Goal: Task Accomplishment & Management: Manage account settings

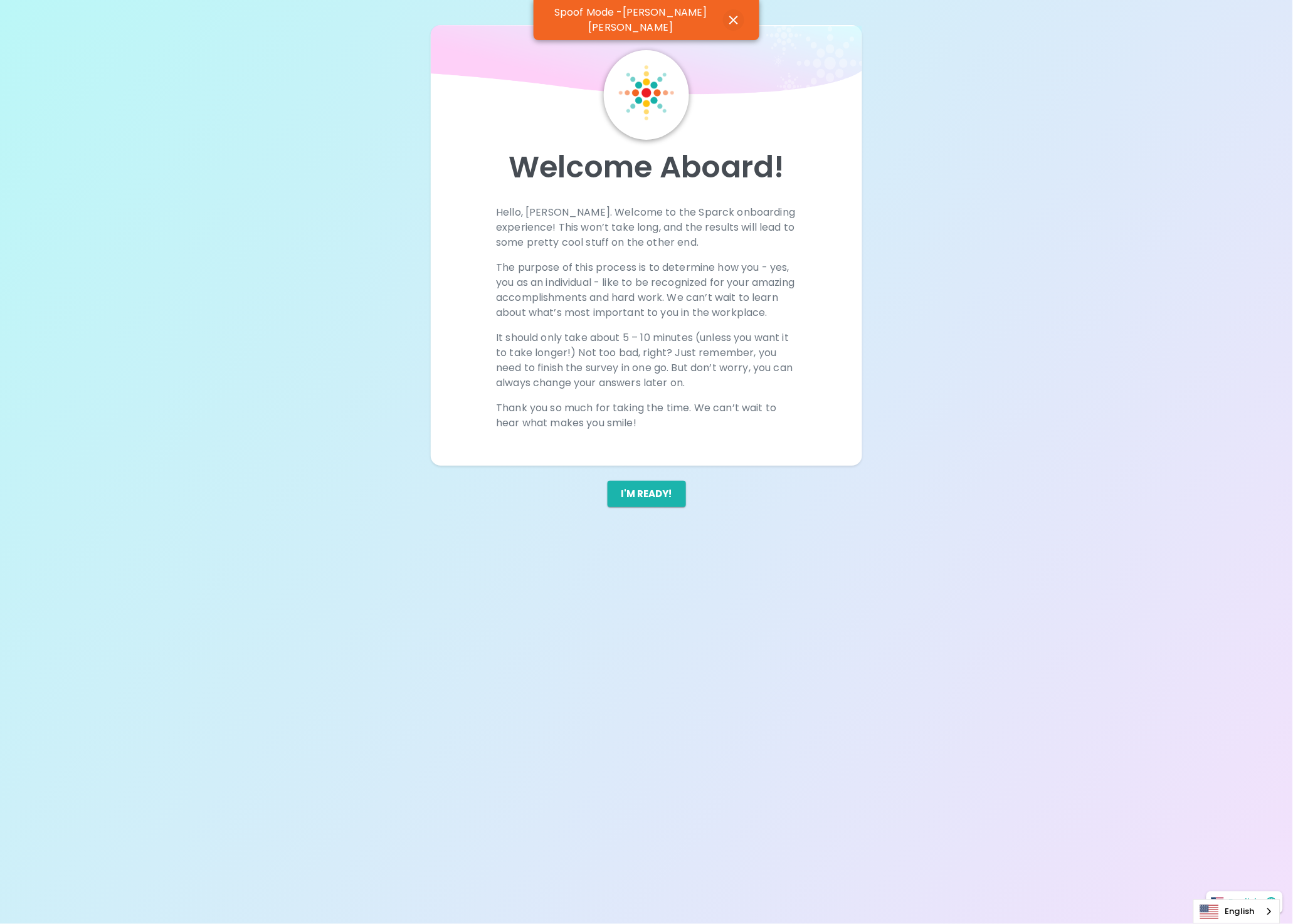
click at [731, 16] on icon "button" at bounding box center [733, 20] width 9 height 9
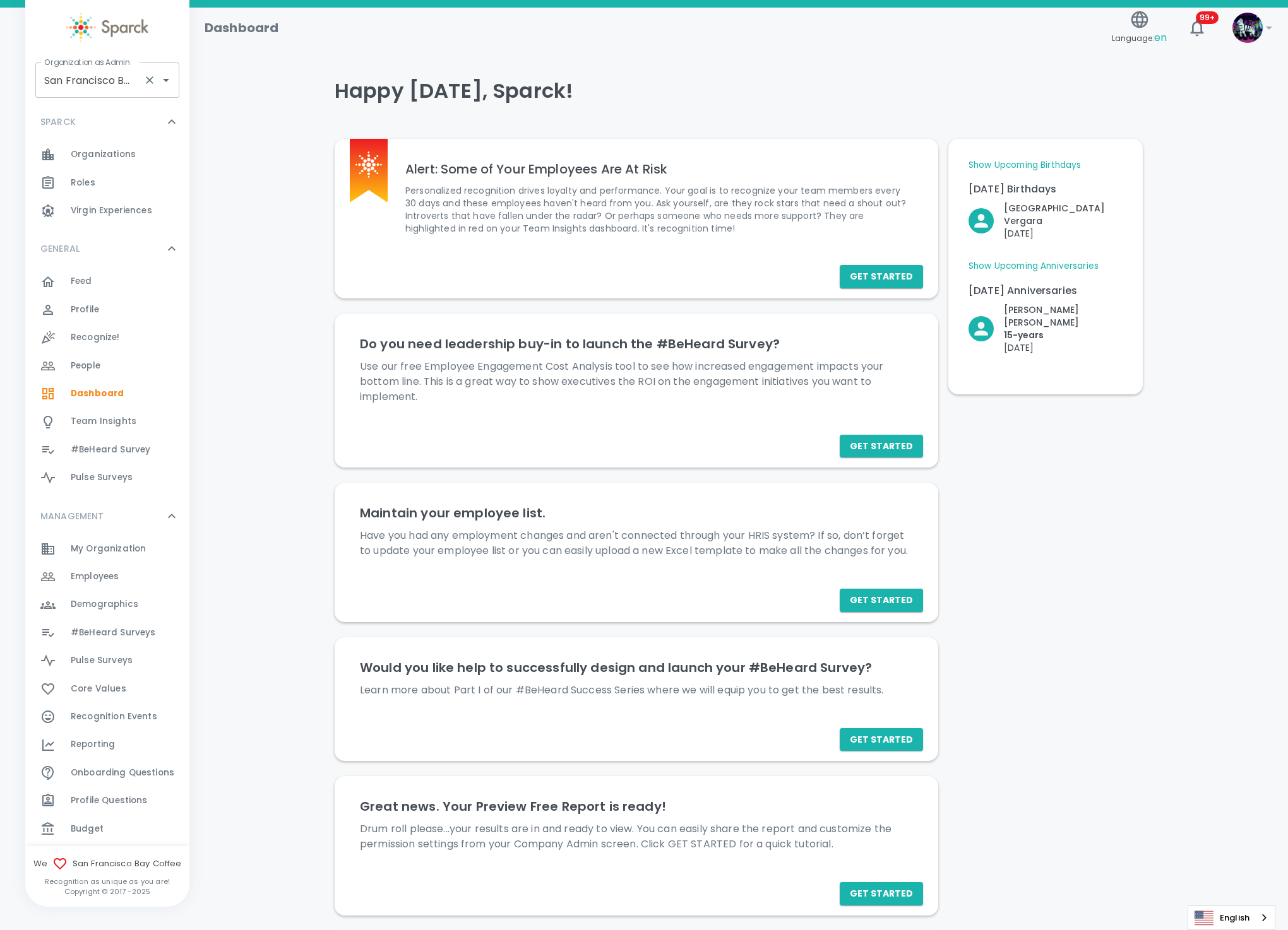
click at [96, 83] on input "San Francisco Bay Coffee • 1357" at bounding box center [90, 80] width 97 height 24
click at [100, 78] on input "San Francisco Bay Coffee • 1357" at bounding box center [90, 80] width 97 height 24
click at [109, 116] on li "[US_STATE] Tech Credit Union • 760" at bounding box center [107, 122] width 144 height 38
type input "[US_STATE] Tech Credit Union • 760"
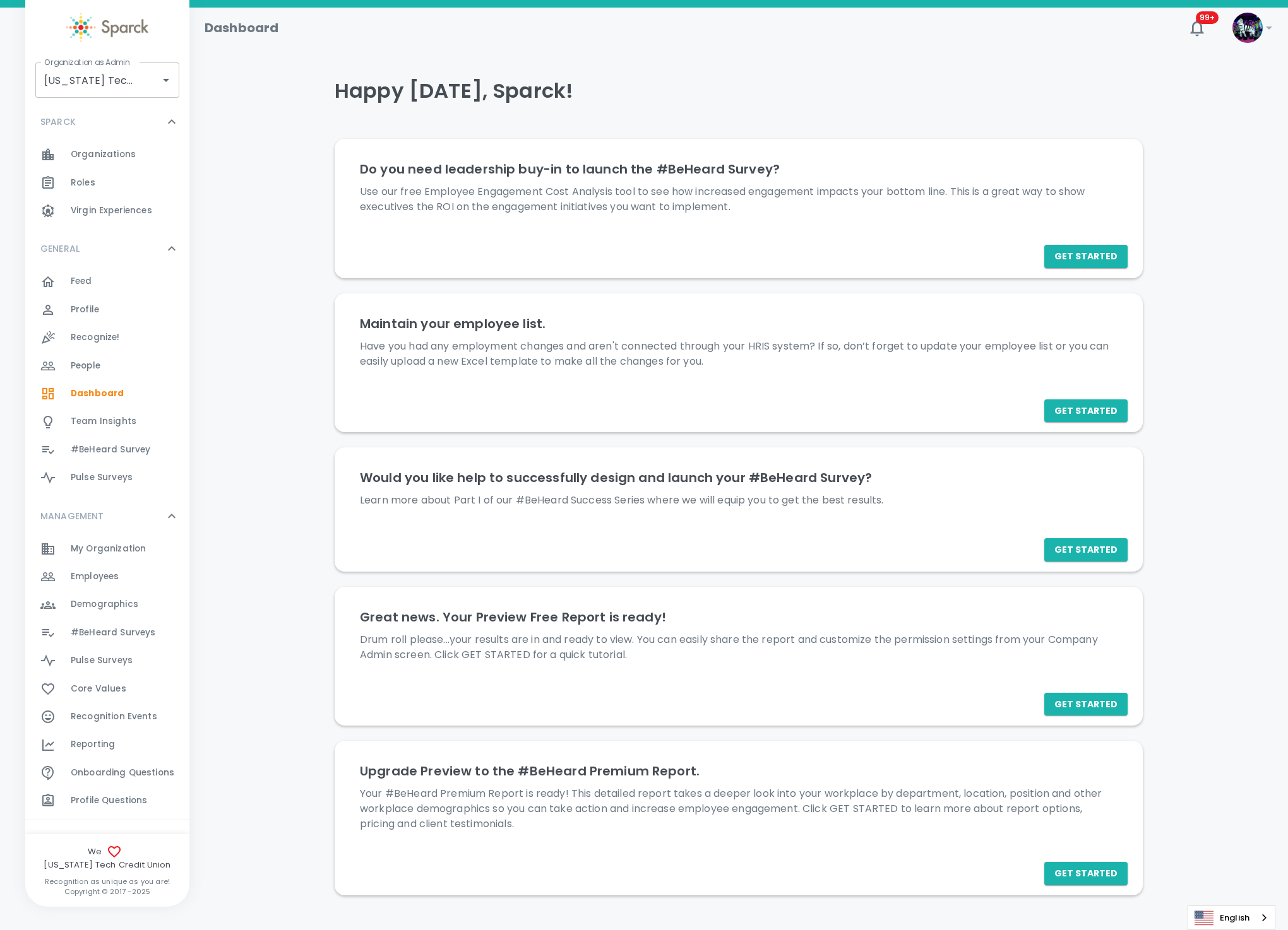
click at [95, 573] on span "Employees" at bounding box center [95, 577] width 48 height 13
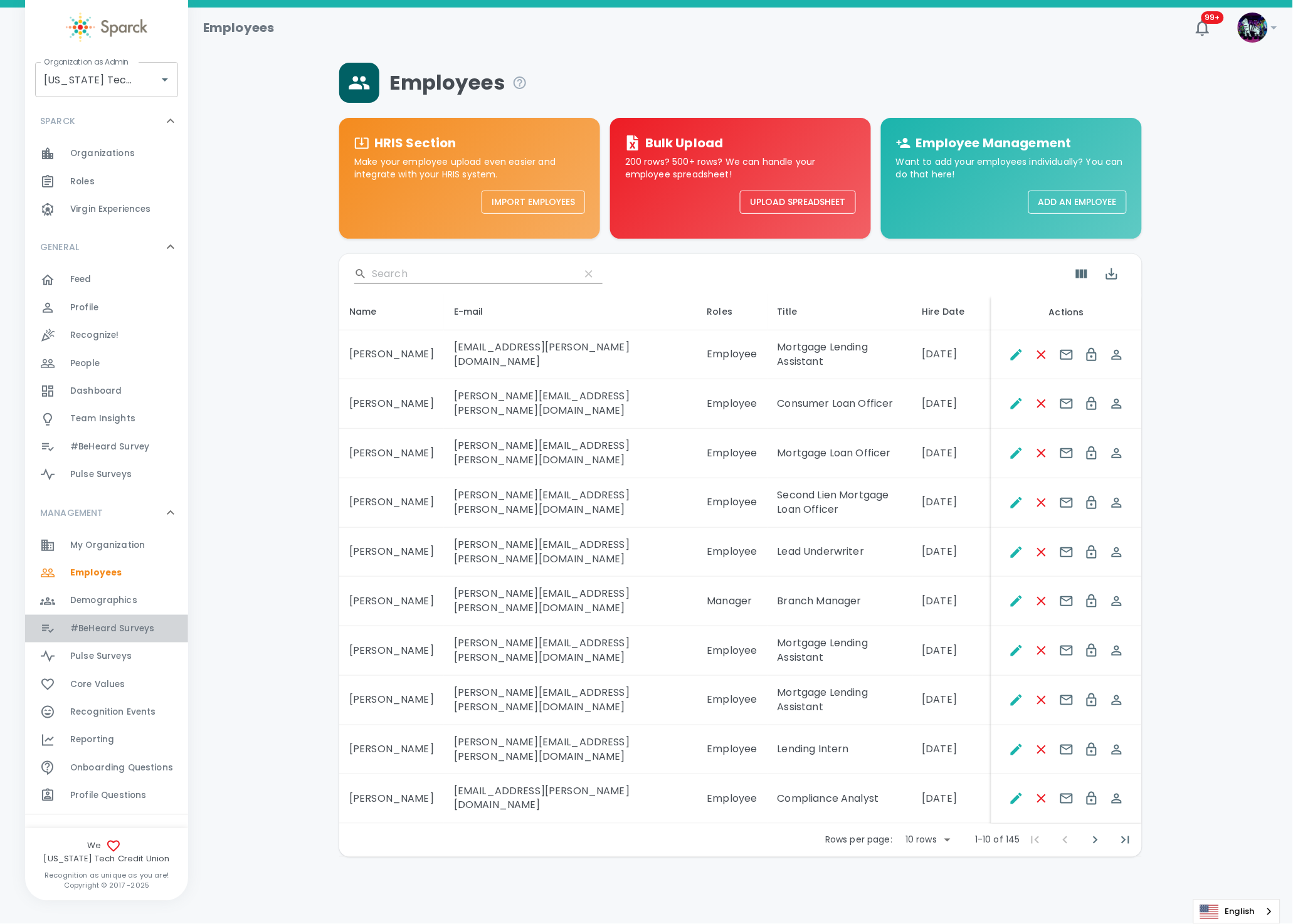
click at [112, 629] on span "#BeHeard Surveys" at bounding box center [112, 629] width 84 height 13
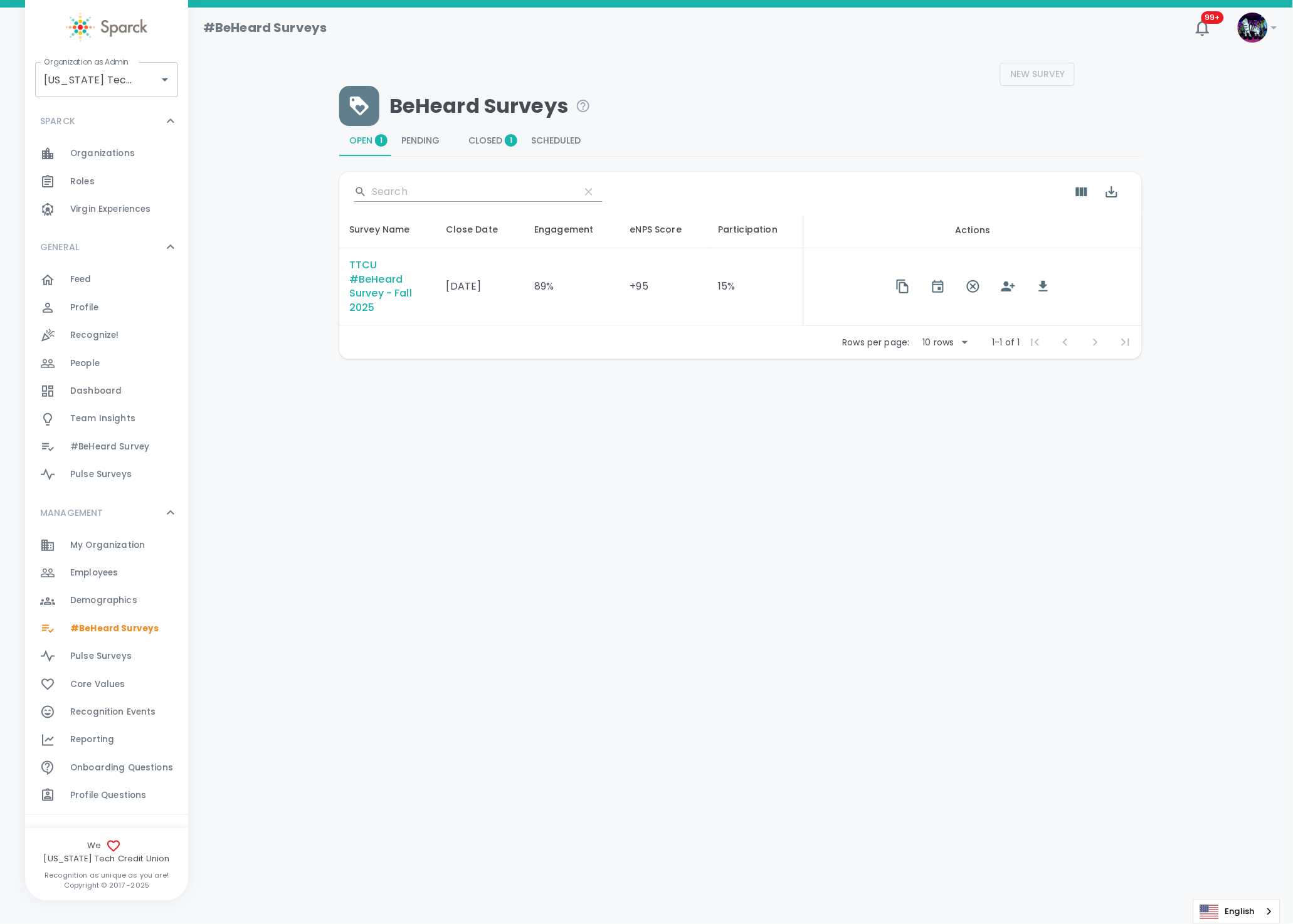
click at [381, 286] on div "TTCU #BeHeard Survey - Fall 2025" at bounding box center [388, 287] width 77 height 58
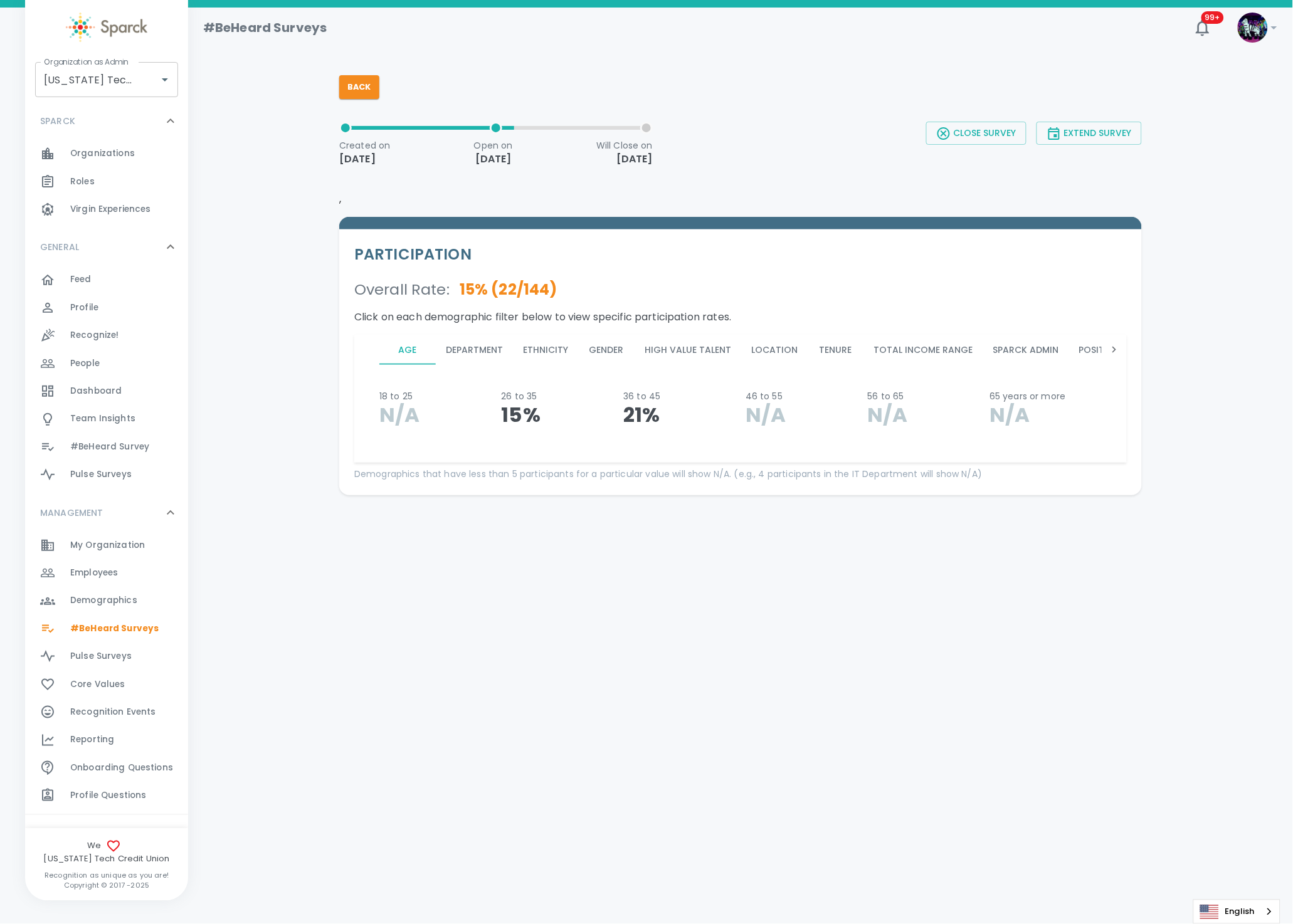
click at [614, 161] on p "Sep 19th 2025" at bounding box center [625, 159] width 56 height 15
